Goal: Task Accomplishment & Management: Complete application form

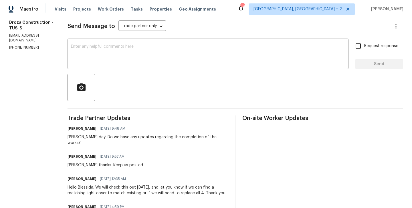
scroll to position [79, 0]
click at [20, 45] on p "[PHONE_NUMBER]" at bounding box center [31, 47] width 45 height 5
copy p "[PHONE_NUMBER]"
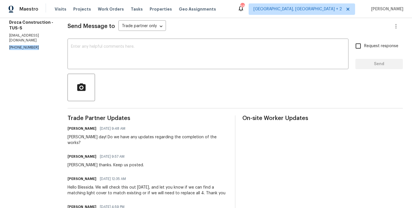
scroll to position [0, 0]
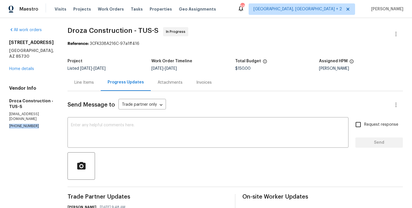
click at [33, 124] on p "[PHONE_NUMBER]" at bounding box center [31, 126] width 45 height 5
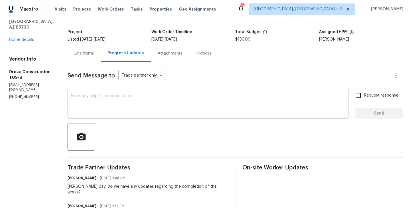
click at [92, 108] on textarea at bounding box center [208, 104] width 274 height 20
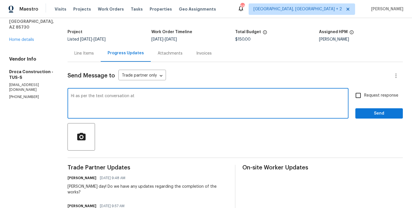
paste textarea "[PHONE_NUMBER]"
type textarea "Hi as per the text conversation at [PHONE_NUMBER] Please schedule the work for …"
click at [374, 96] on span "Request response" at bounding box center [381, 96] width 34 height 6
click at [364, 96] on input "Request response" at bounding box center [358, 96] width 12 height 12
checkbox input "true"
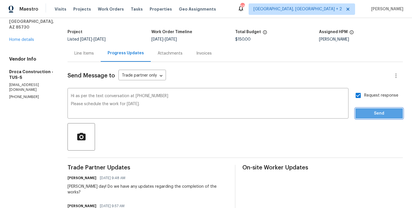
click at [367, 111] on span "Send" at bounding box center [379, 113] width 38 height 7
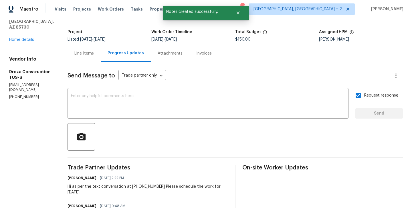
scroll to position [0, 0]
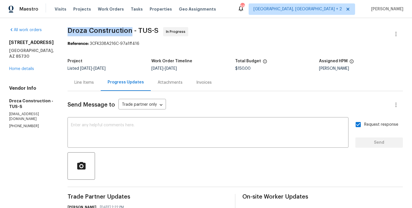
drag, startPoint x: 73, startPoint y: 31, endPoint x: 136, endPoint y: 33, distance: 62.4
click at [136, 33] on span "Droza Construction - TUS-S" at bounding box center [112, 30] width 91 height 7
copy span "Droza Construction"
click at [20, 69] on link "Home details" at bounding box center [21, 69] width 25 height 4
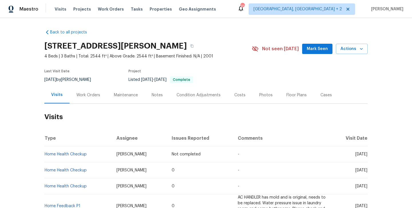
click at [102, 95] on div "Work Orders" at bounding box center [87, 95] width 37 height 17
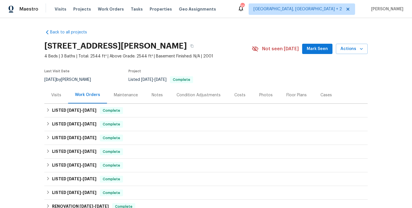
scroll to position [120, 0]
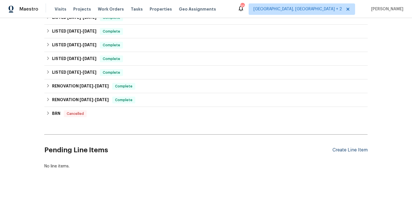
click at [356, 152] on div "Create Line Item" at bounding box center [349, 150] width 35 height 5
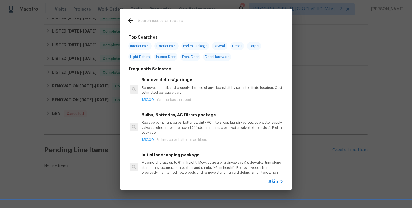
click at [280, 181] on icon at bounding box center [281, 181] width 7 height 7
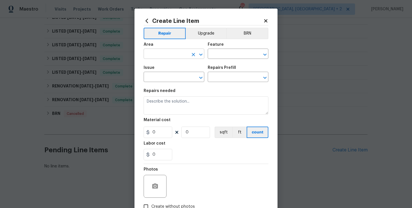
click at [158, 57] on input "text" at bounding box center [166, 54] width 45 height 9
click at [158, 70] on li "Kitchen" at bounding box center [174, 67] width 61 height 9
type input "Kitchen"
click at [219, 51] on input "text" at bounding box center [230, 54] width 45 height 9
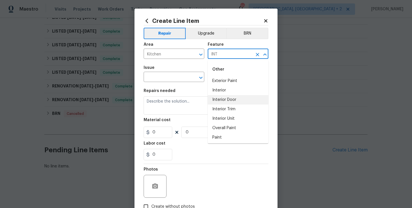
click at [226, 98] on li "Interior Door" at bounding box center [238, 99] width 61 height 9
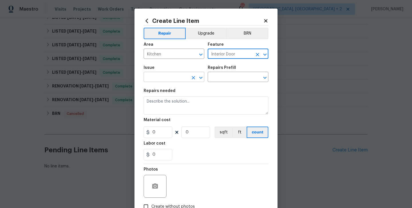
type input "Interior Door"
click at [174, 73] on input "text" at bounding box center [166, 77] width 45 height 9
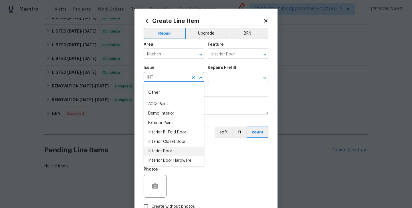
click at [169, 148] on li "Interior Door" at bounding box center [174, 151] width 61 height 9
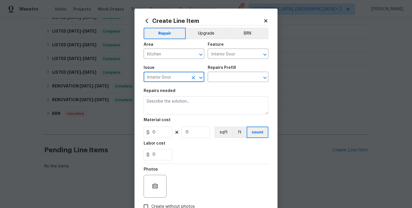
type input "Interior Door"
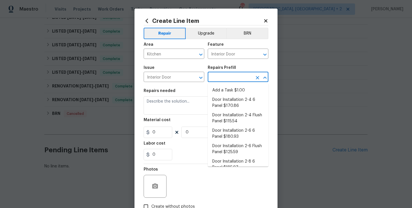
click at [220, 78] on input "text" at bounding box center [230, 77] width 45 height 9
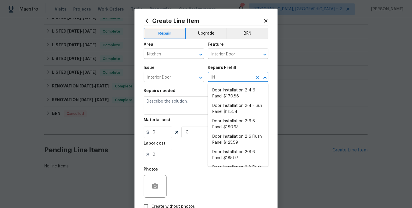
type input "INT"
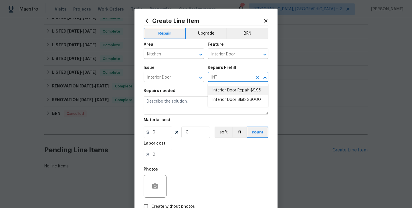
click at [226, 87] on li "Interior Door Repair $9.98" at bounding box center [238, 90] width 61 height 9
type input "Interior Door Repair $9.98"
type textarea "Repair the existing interior door as directed by the PM. Ensure that the repair…"
type input "9.98"
type input "1"
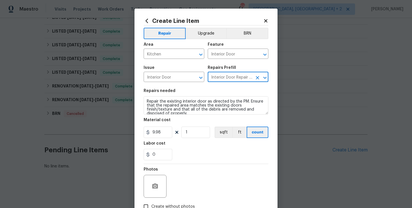
type input "Interior Door Repair $9.98"
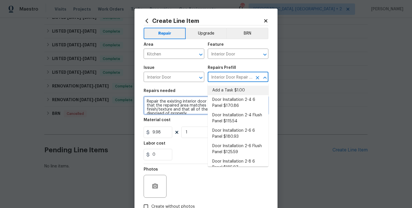
click at [168, 110] on textarea "Repair the existing interior door as directed by the PM. Ensure that the repair…" at bounding box center [206, 105] width 125 height 18
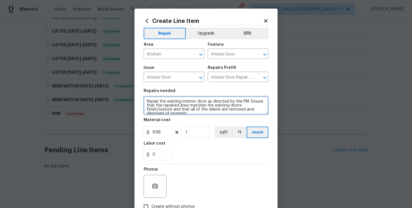
click at [168, 110] on textarea "Repair the existing interior door as directed by the PM. Ensure that the repair…" at bounding box center [206, 105] width 125 height 18
paste textarea "work: Received feedback again that the sliding door to the backyard is not oper…"
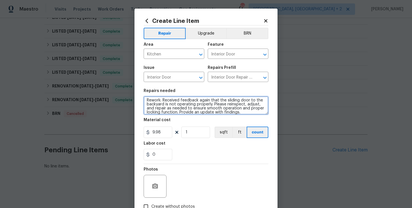
type textarea "Rework: Received feedback again that the sliding door to the backyard is not op…"
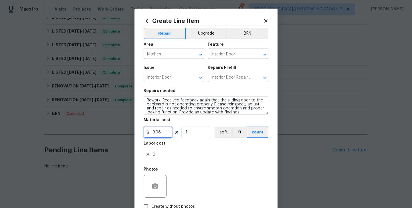
click at [156, 132] on input "9.98" at bounding box center [158, 132] width 29 height 11
type input "1"
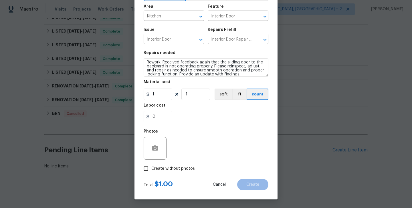
click at [169, 167] on span "Create without photos" at bounding box center [172, 169] width 43 height 6
click at [151, 167] on input "Create without photos" at bounding box center [145, 168] width 11 height 11
checkbox input "true"
click at [245, 184] on button "Create" at bounding box center [252, 184] width 31 height 11
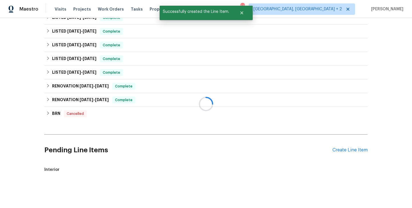
scroll to position [208, 0]
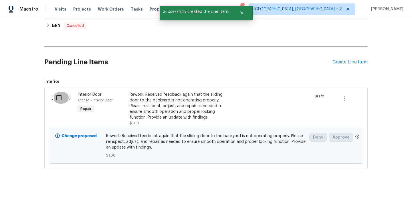
click at [61, 96] on input "checkbox" at bounding box center [61, 98] width 16 height 12
checkbox input "true"
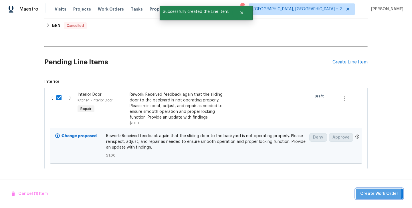
click at [366, 193] on span "Create Work Order" at bounding box center [379, 193] width 38 height 7
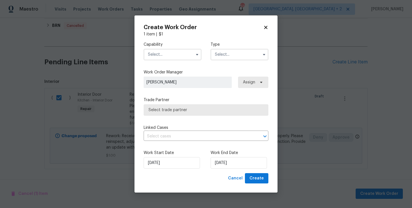
click at [168, 53] on input "text" at bounding box center [173, 54] width 58 height 11
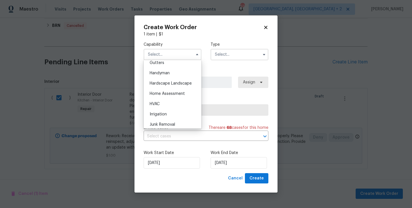
scroll to position [308, 0]
click at [162, 75] on span "Handyman" at bounding box center [160, 73] width 20 height 4
type input "Handyman"
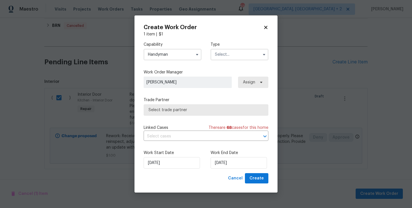
click at [217, 61] on div "Capability Handyman Type" at bounding box center [206, 51] width 125 height 28
click at [227, 61] on div "Capability Handyman Type" at bounding box center [206, 51] width 125 height 28
click at [227, 59] on input "text" at bounding box center [239, 54] width 58 height 11
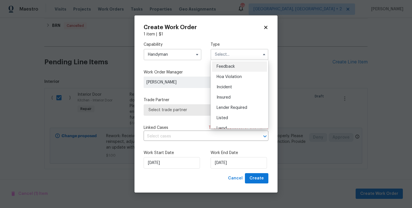
click at [226, 64] on div "Feedback" at bounding box center [239, 66] width 55 height 10
type input "Feedback"
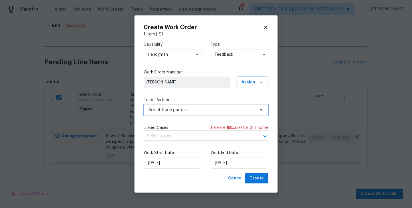
click at [161, 111] on span "Select trade partner" at bounding box center [201, 110] width 107 height 6
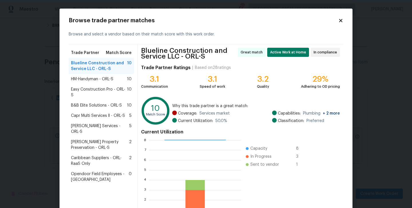
scroll to position [46, 0]
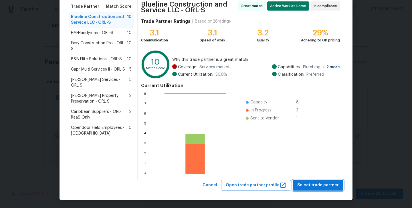
click at [309, 180] on button "Select trade partner" at bounding box center [318, 185] width 51 height 11
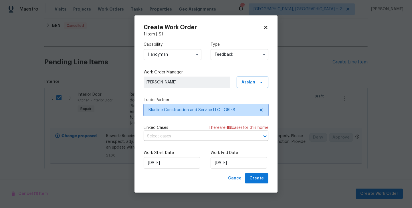
scroll to position [0, 0]
click at [224, 155] on label "Work End Date" at bounding box center [239, 153] width 58 height 6
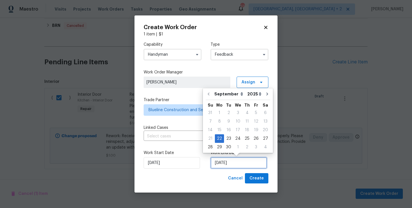
click at [224, 160] on input "22/09/2025" at bounding box center [238, 162] width 56 height 11
click at [235, 137] on div "24" at bounding box center [237, 139] width 9 height 8
type input "24/09/2025"
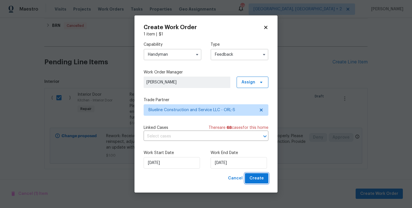
click at [265, 179] on button "Create" at bounding box center [256, 178] width 23 height 11
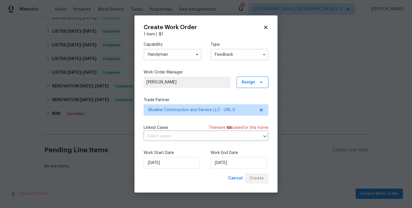
scroll to position [134, 0]
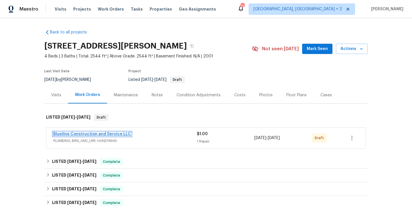
click at [122, 134] on link "Blueline Construction and Service LLC" at bounding box center [92, 134] width 78 height 4
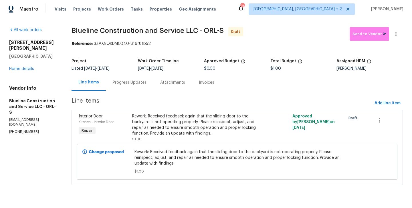
click at [144, 78] on div "Progress Updates" at bounding box center [129, 82] width 47 height 17
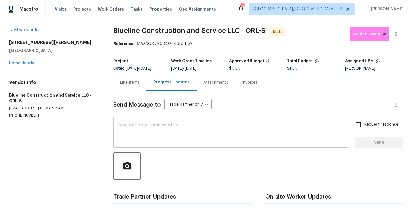
scroll to position [4, 0]
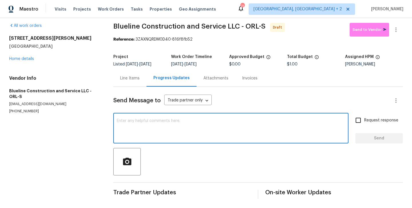
click at [158, 134] on textarea at bounding box center [231, 129] width 228 height 20
paste textarea "Hi this is Blessida with Opendoor. I’m confirming you received the WO for the p…"
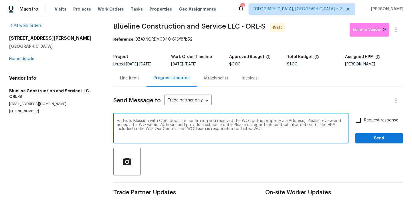
click at [294, 122] on textarea "Hi this is Blessida with Opendoor. I’m confirming you received the WO for the p…" at bounding box center [231, 129] width 228 height 20
paste textarea "3230 Buck Hill Pl, Orlando, FL 32817"
type textarea "Hi this is Blessida with Opendoor. I’m confirming you received the WO for the p…"
click at [365, 120] on span "Request response" at bounding box center [381, 121] width 34 height 6
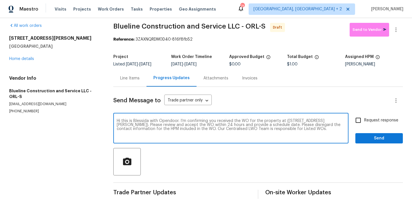
click at [364, 120] on input "Request response" at bounding box center [358, 120] width 12 height 12
checkbox input "true"
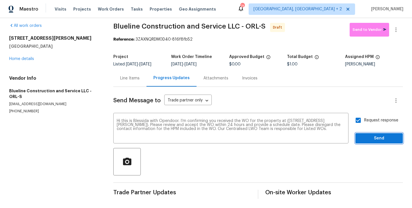
click at [366, 138] on span "Send" at bounding box center [379, 138] width 38 height 7
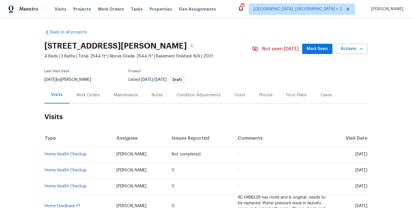
click at [97, 97] on div "Work Orders" at bounding box center [88, 95] width 24 height 6
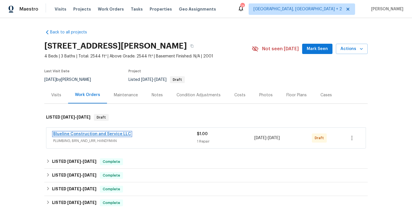
click at [89, 135] on link "Blueline Construction and Service LLC" at bounding box center [92, 134] width 78 height 4
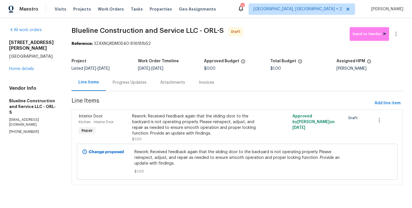
click at [151, 84] on div "Progress Updates" at bounding box center [129, 82] width 47 height 17
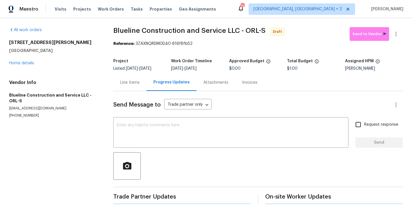
scroll to position [49, 0]
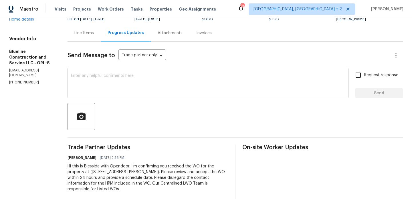
click at [174, 98] on div "x ​" at bounding box center [207, 83] width 281 height 29
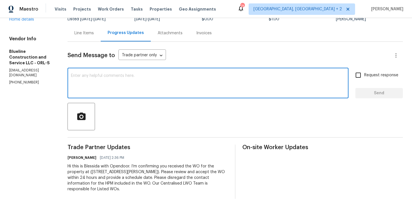
paste textarea "All Work Orders must include before-photos (both close-up and wide-angle) and a…"
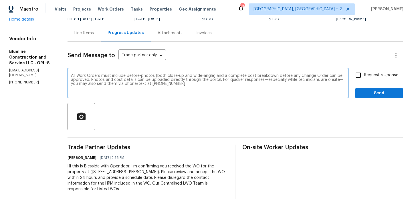
type textarea "All Work Orders must include before-photos (both close-up and wide-angle) and a…"
click at [358, 71] on input "Request response" at bounding box center [358, 75] width 12 height 12
checkbox input "true"
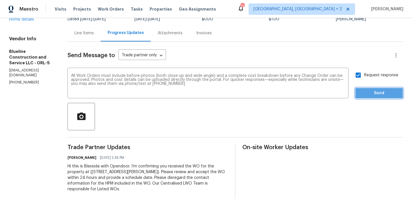
click at [364, 90] on span "Send" at bounding box center [379, 93] width 38 height 7
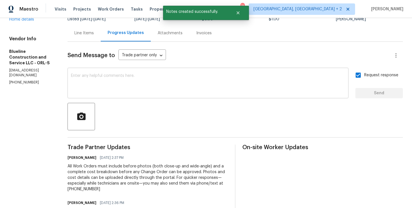
scroll to position [0, 0]
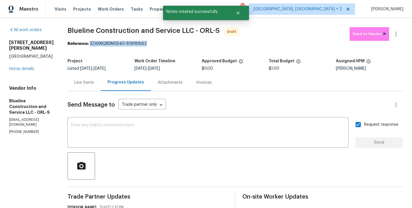
drag, startPoint x: 100, startPoint y: 45, endPoint x: 170, endPoint y: 45, distance: 69.5
click at [170, 45] on div "Reference: 3ZAXNQRDM0D40-816f8fb52" at bounding box center [234, 44] width 335 height 6
copy div "3ZAXNQRDM0D40-816f8fb52"
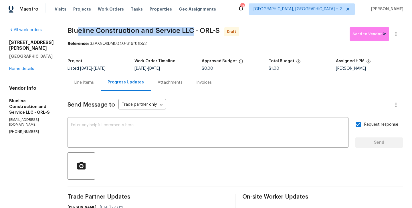
drag, startPoint x: 93, startPoint y: 30, endPoint x: 202, endPoint y: 30, distance: 109.2
click at [202, 30] on span "Blueline Construction and Service LLC - ORL-S" at bounding box center [143, 30] width 152 height 7
copy span "eline Construction and Service LLC"
click at [114, 35] on span "Blueline Construction and Service LLC - ORL-S Draft" at bounding box center [208, 34] width 282 height 14
drag, startPoint x: 75, startPoint y: 31, endPoint x: 192, endPoint y: 35, distance: 117.0
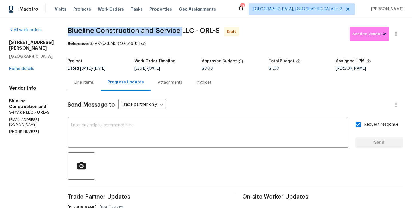
click at [192, 35] on div "All work orders 3230 Buck Hill Pl Orlando, FL 32817 Home details Vendor Info Bl…" at bounding box center [206, 160] width 412 height 285
copy span "Blueline Construction and Service"
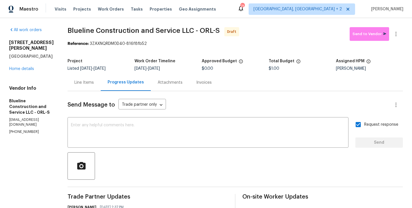
click at [27, 66] on div "All work orders 3230 Buck Hill Pl Orlando, FL 32817 Home details Vendor Info Bl…" at bounding box center [31, 80] width 45 height 107
click at [25, 67] on link "Home details" at bounding box center [21, 69] width 25 height 4
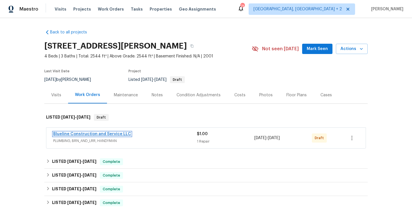
click at [121, 133] on link "Blueline Construction and Service LLC" at bounding box center [92, 134] width 78 height 4
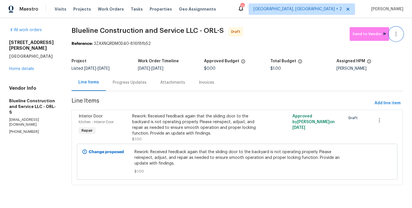
click at [397, 29] on button "button" at bounding box center [396, 34] width 14 height 14
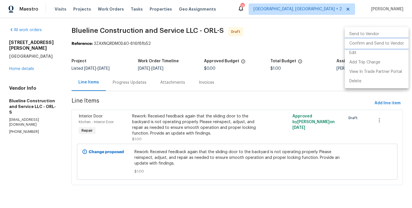
click at [397, 41] on li "Confirm and Send to Vendor" at bounding box center [377, 43] width 64 height 9
